Goal: Task Accomplishment & Management: Complete application form

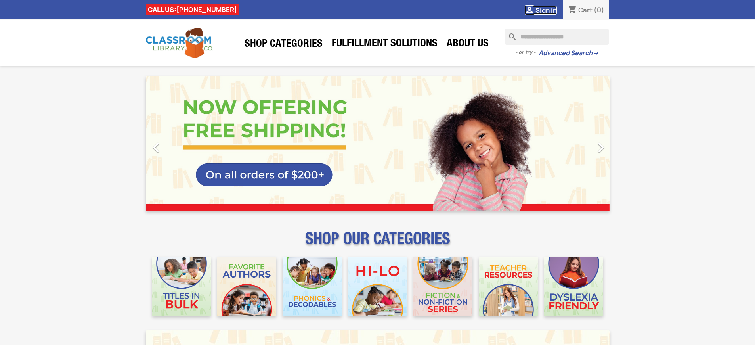
click at [546, 10] on span "Sign in" at bounding box center [546, 10] width 21 height 9
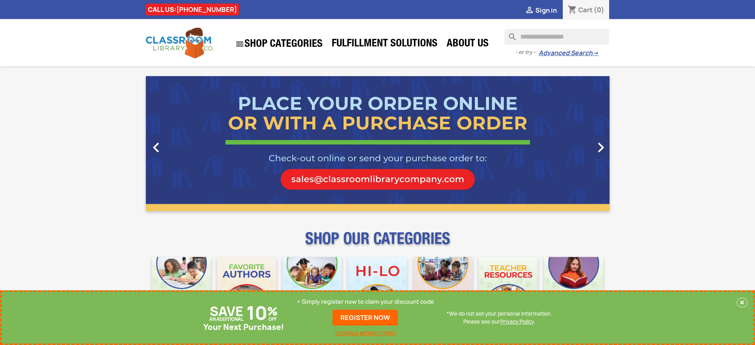
click at [366, 302] on p "+ Simply register now to claim your discount code" at bounding box center [365, 302] width 137 height 8
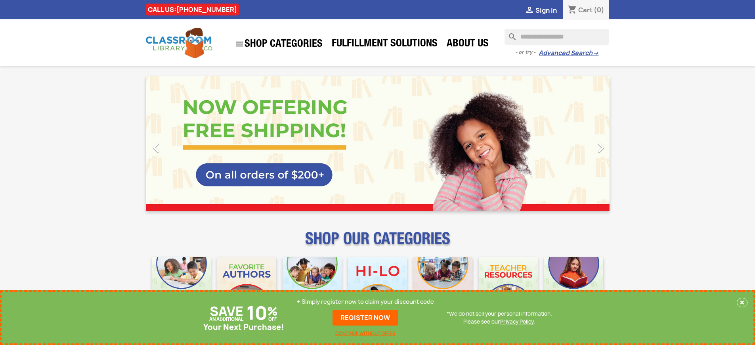
click at [366, 302] on p "+ Simply register now to claim your discount code" at bounding box center [365, 302] width 137 height 8
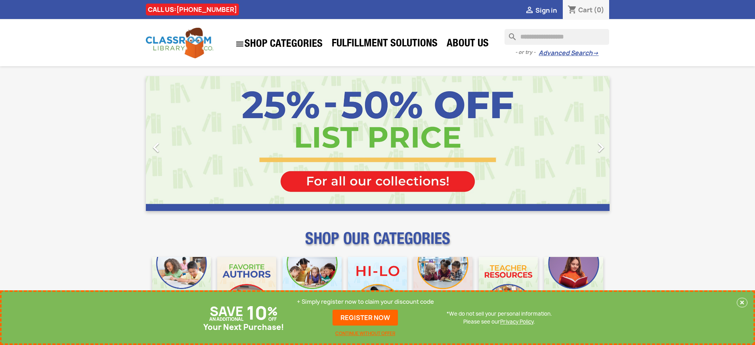
click at [366, 302] on p "+ Simply register now to claim your discount code" at bounding box center [365, 302] width 137 height 8
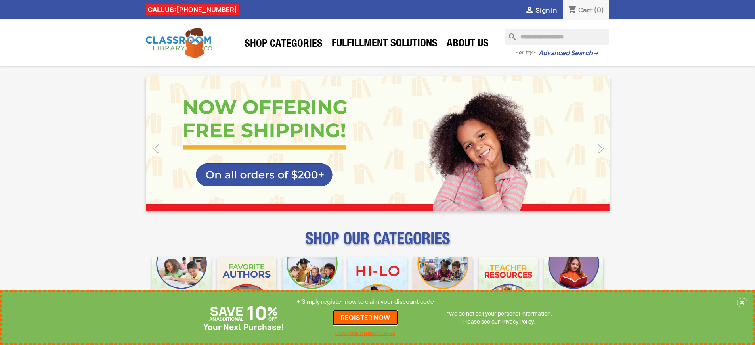
click at [366, 318] on link "REGISTER NOW" at bounding box center [365, 318] width 65 height 16
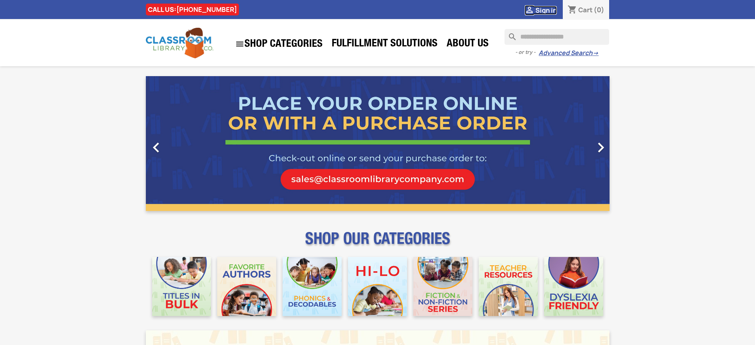
click at [546, 10] on span "Sign in" at bounding box center [546, 10] width 21 height 9
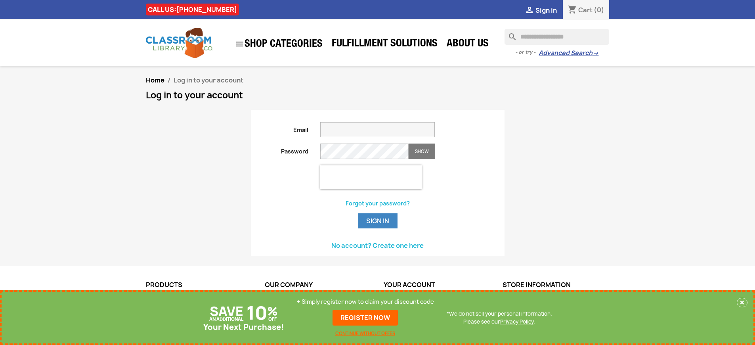
click at [366, 302] on p "+ Simply register now to claim your discount code" at bounding box center [365, 302] width 137 height 8
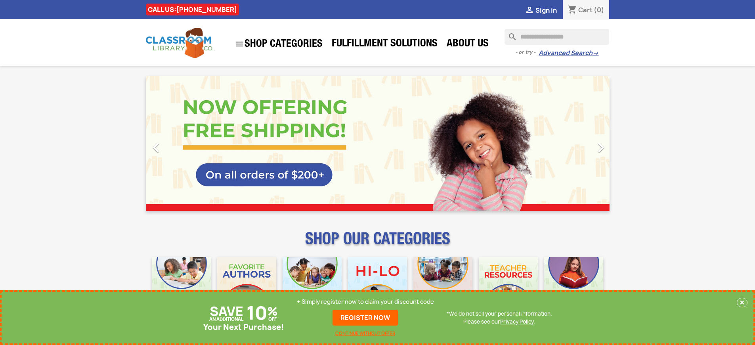
click at [366, 302] on p "+ Simply register now to claim your discount code" at bounding box center [365, 302] width 137 height 8
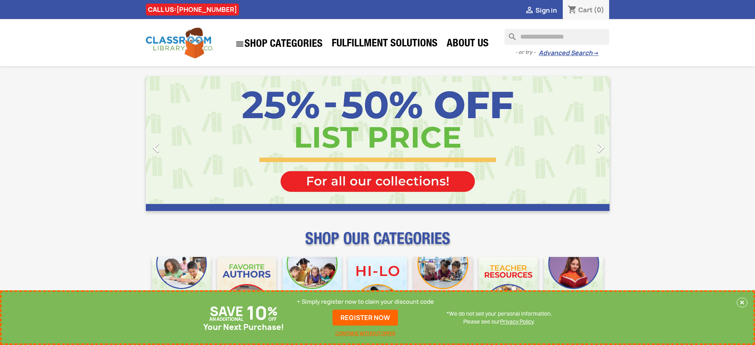
click at [366, 302] on p "+ Simply register now to claim your discount code" at bounding box center [365, 302] width 137 height 8
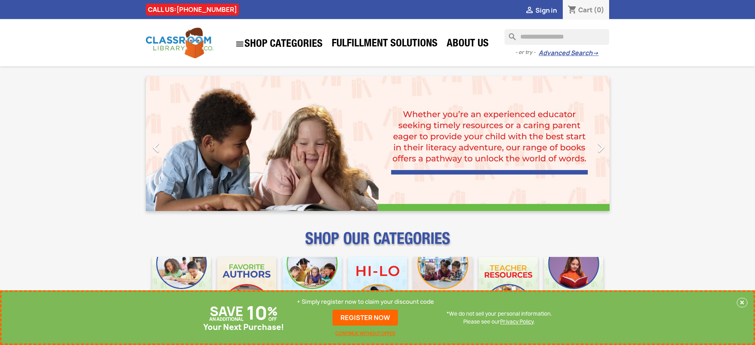
click at [366, 302] on p "+ Simply register now to claim your discount code" at bounding box center [365, 302] width 137 height 8
click at [366, 318] on link "REGISTER NOW" at bounding box center [365, 318] width 65 height 16
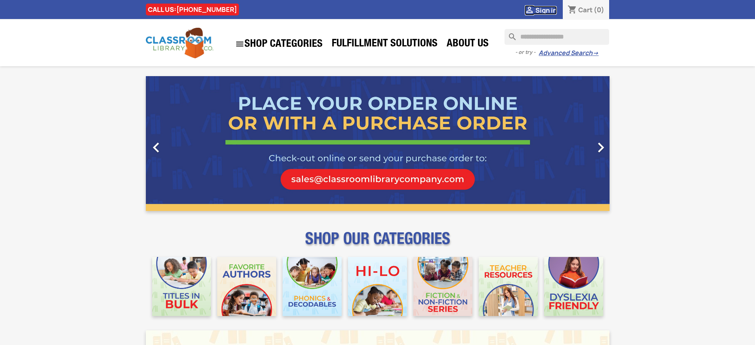
click at [546, 10] on span "Sign in" at bounding box center [546, 10] width 21 height 9
